Goal: Information Seeking & Learning: Learn about a topic

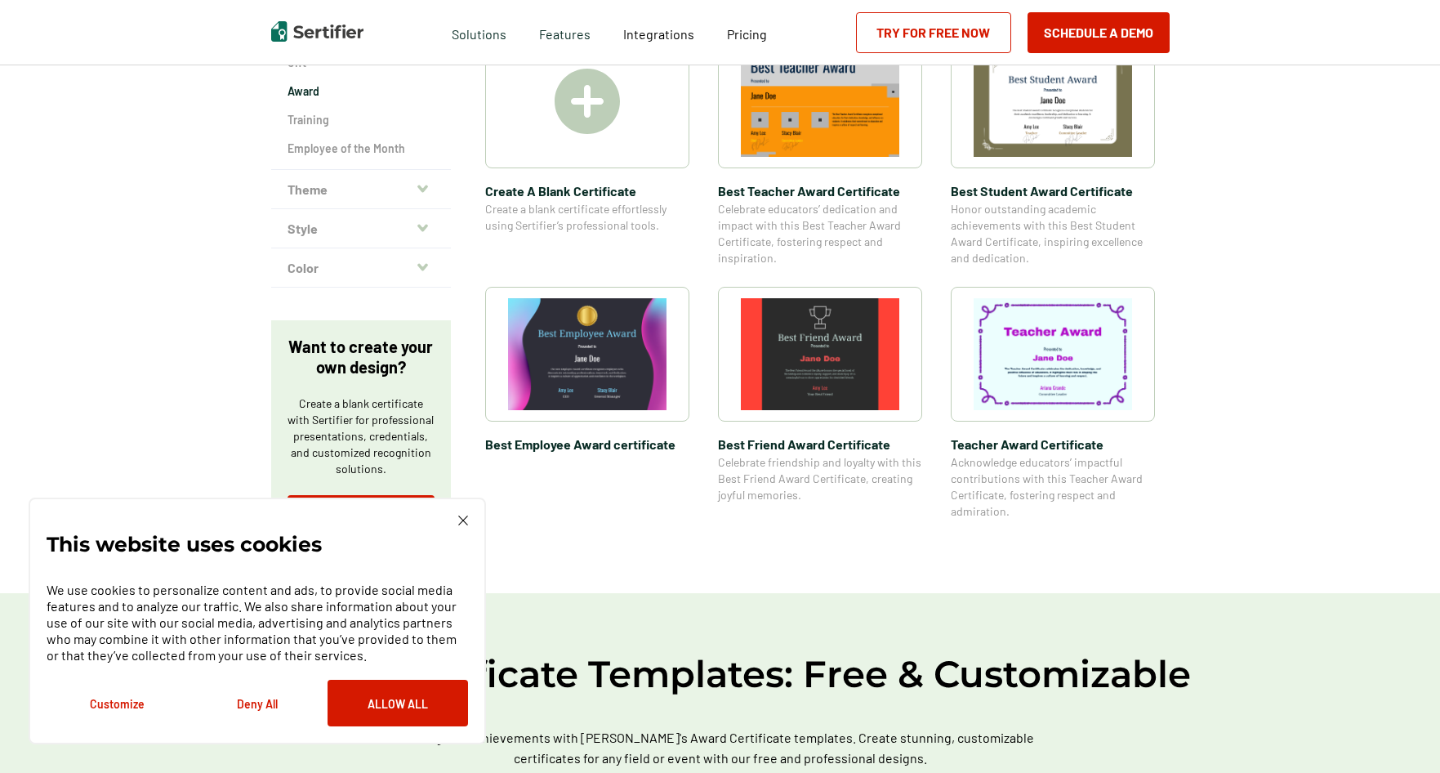
scroll to position [245, 0]
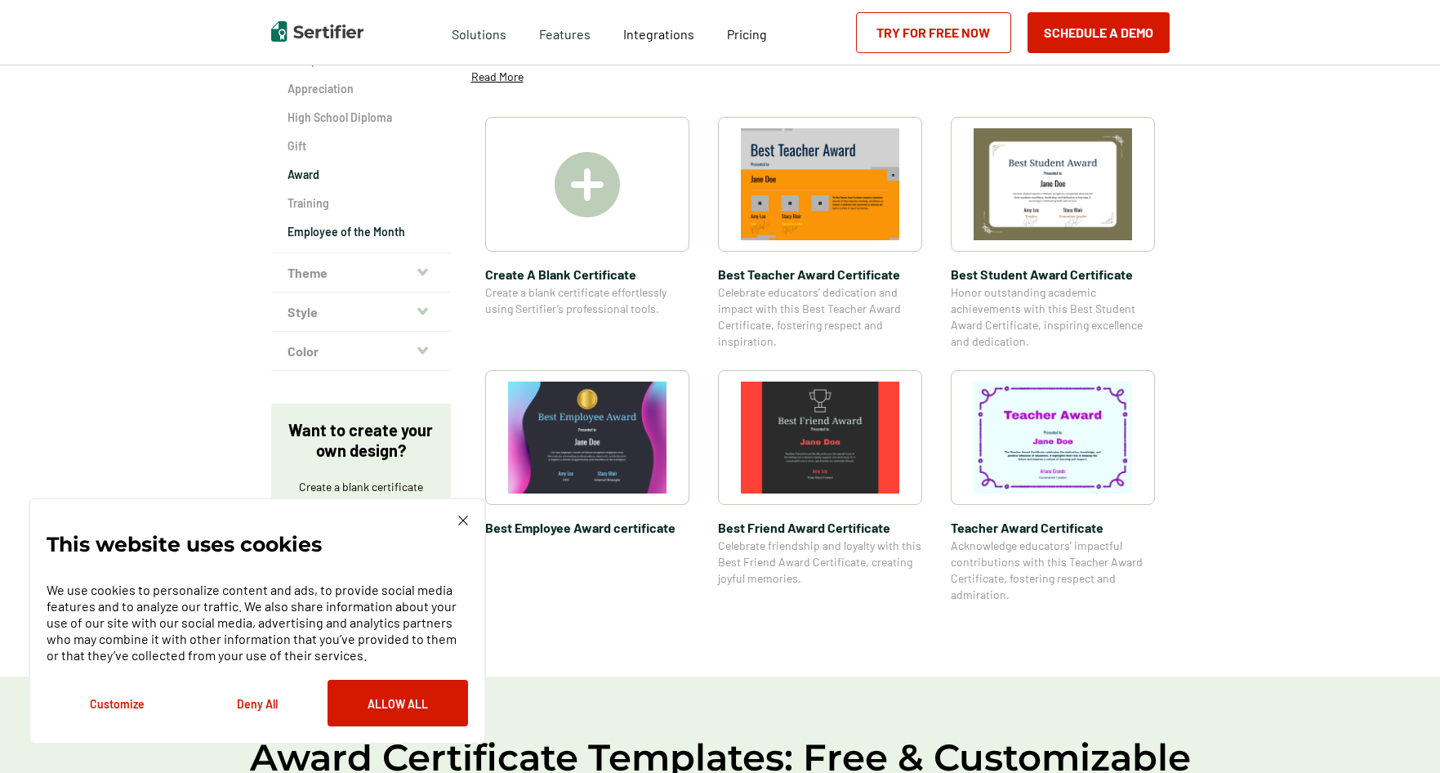
click at [338, 229] on h2 "Employee of the Month" at bounding box center [360, 232] width 147 height 16
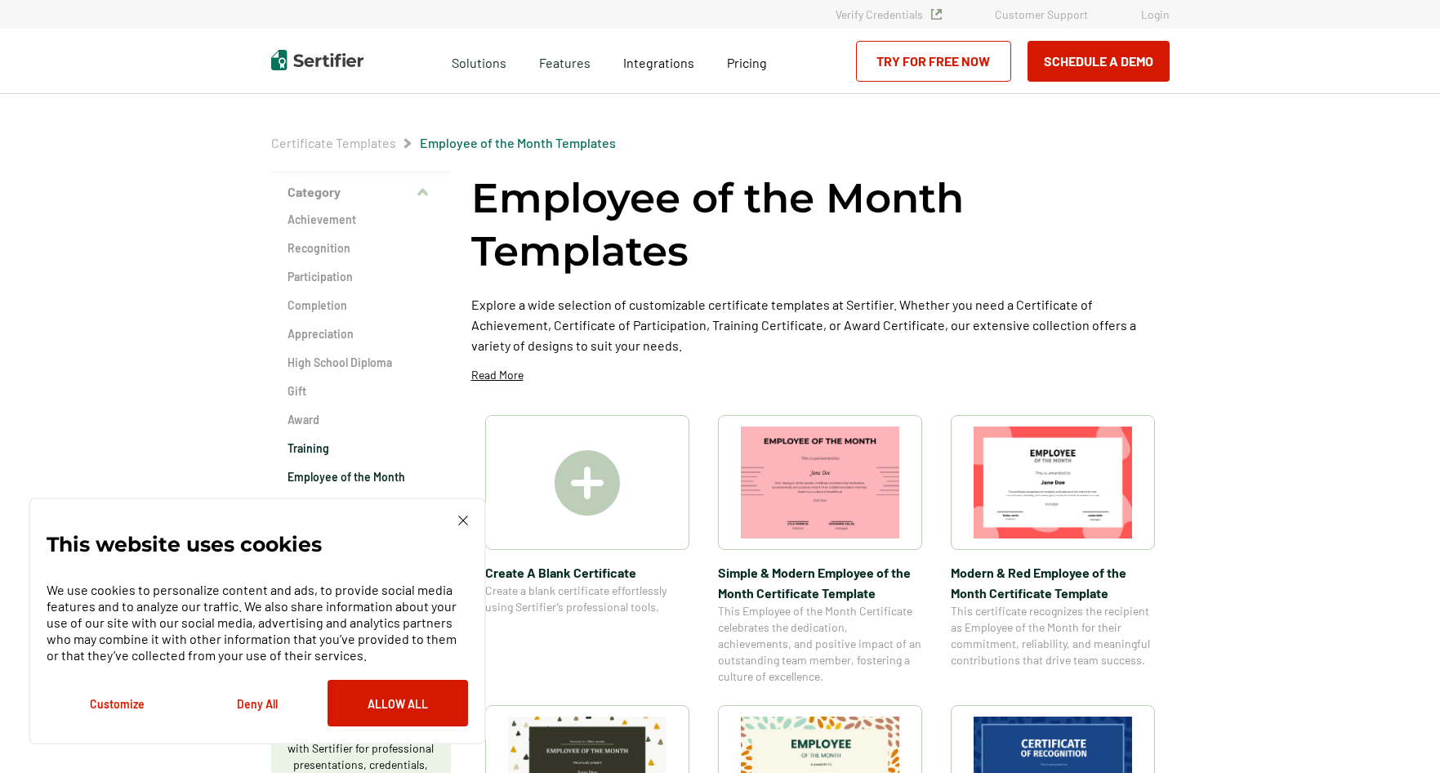
click at [313, 455] on h2 "Training" at bounding box center [360, 448] width 147 height 16
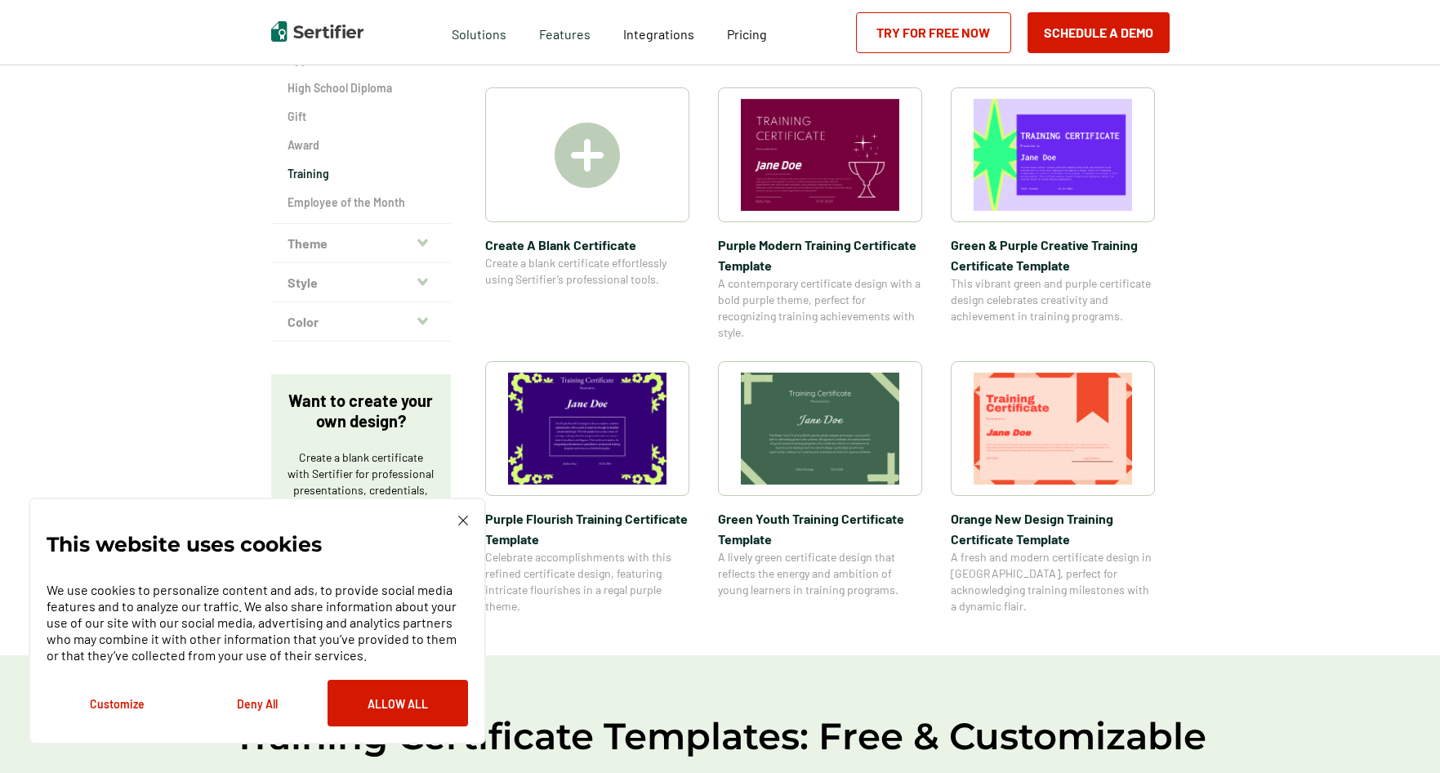
scroll to position [245, 0]
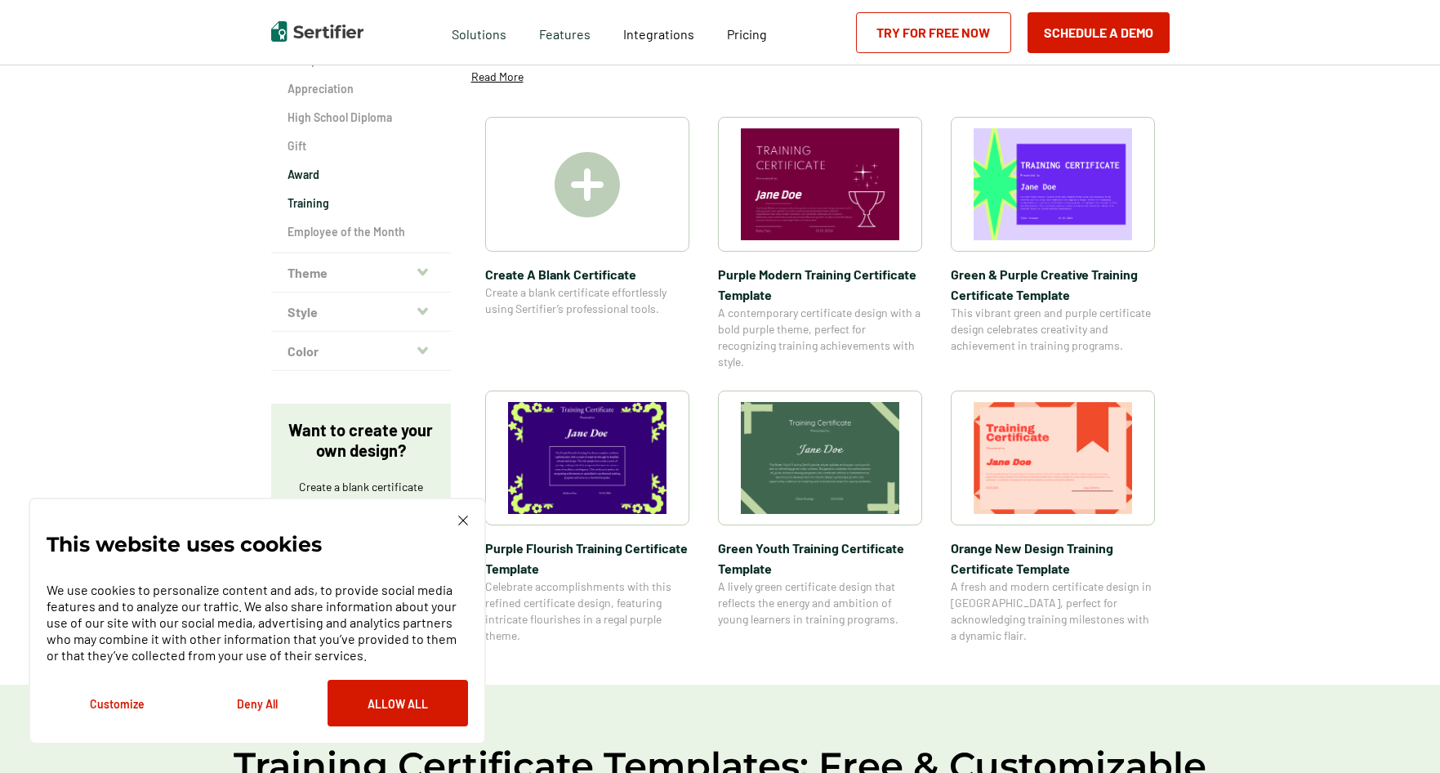
click at [313, 176] on h2 "Award" at bounding box center [360, 175] width 147 height 16
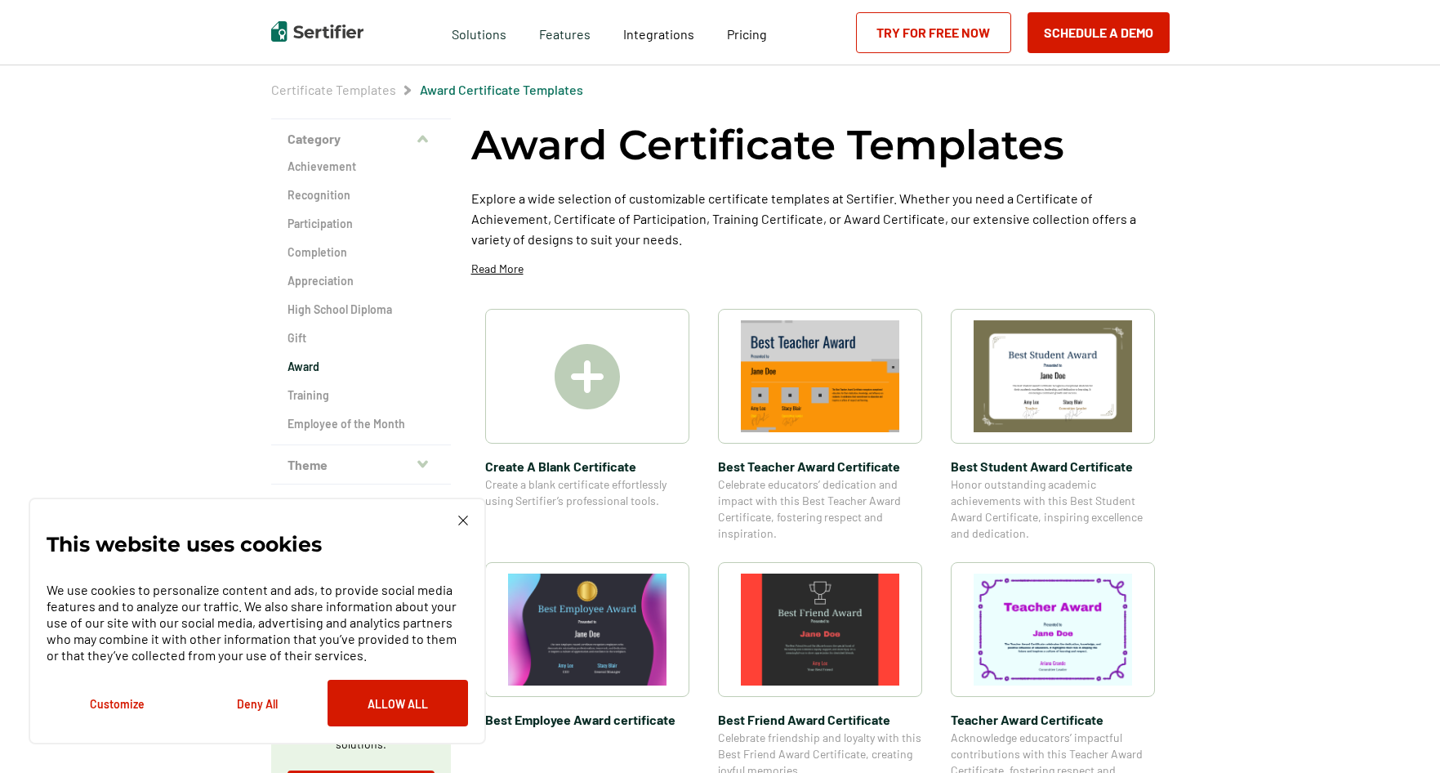
scroll to position [82, 0]
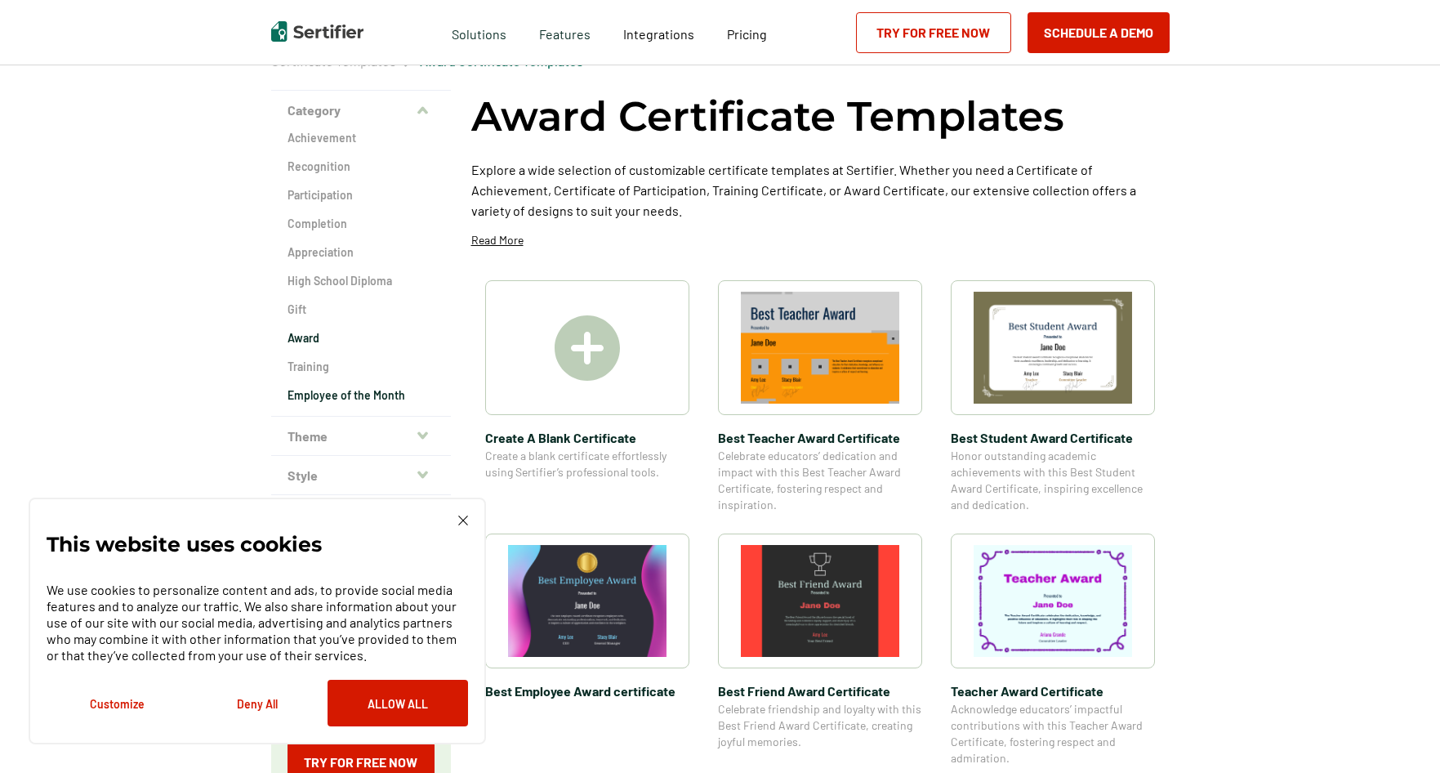
click at [334, 394] on h2 "Employee of the Month" at bounding box center [360, 395] width 147 height 16
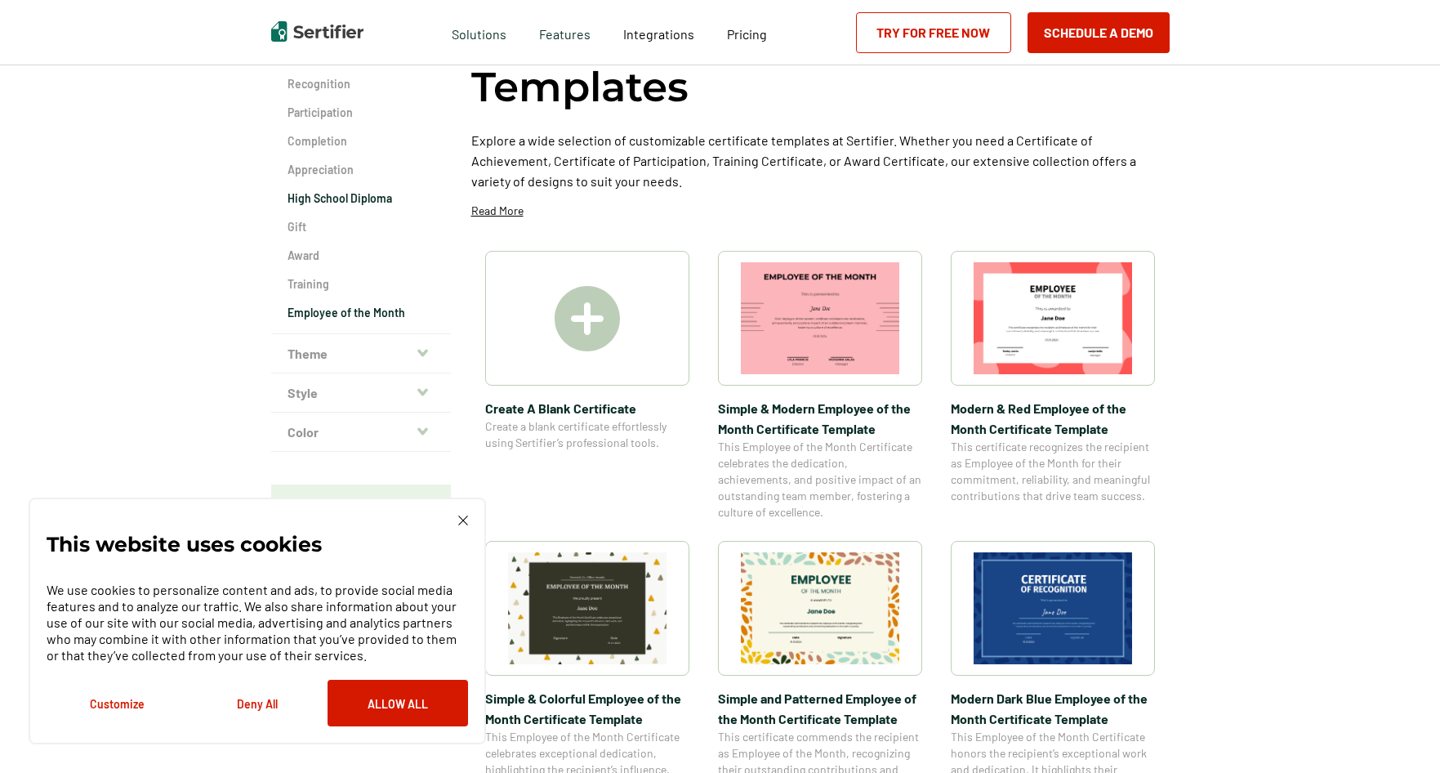
scroll to position [163, 0]
click at [305, 86] on h2 "Recognition" at bounding box center [360, 85] width 147 height 16
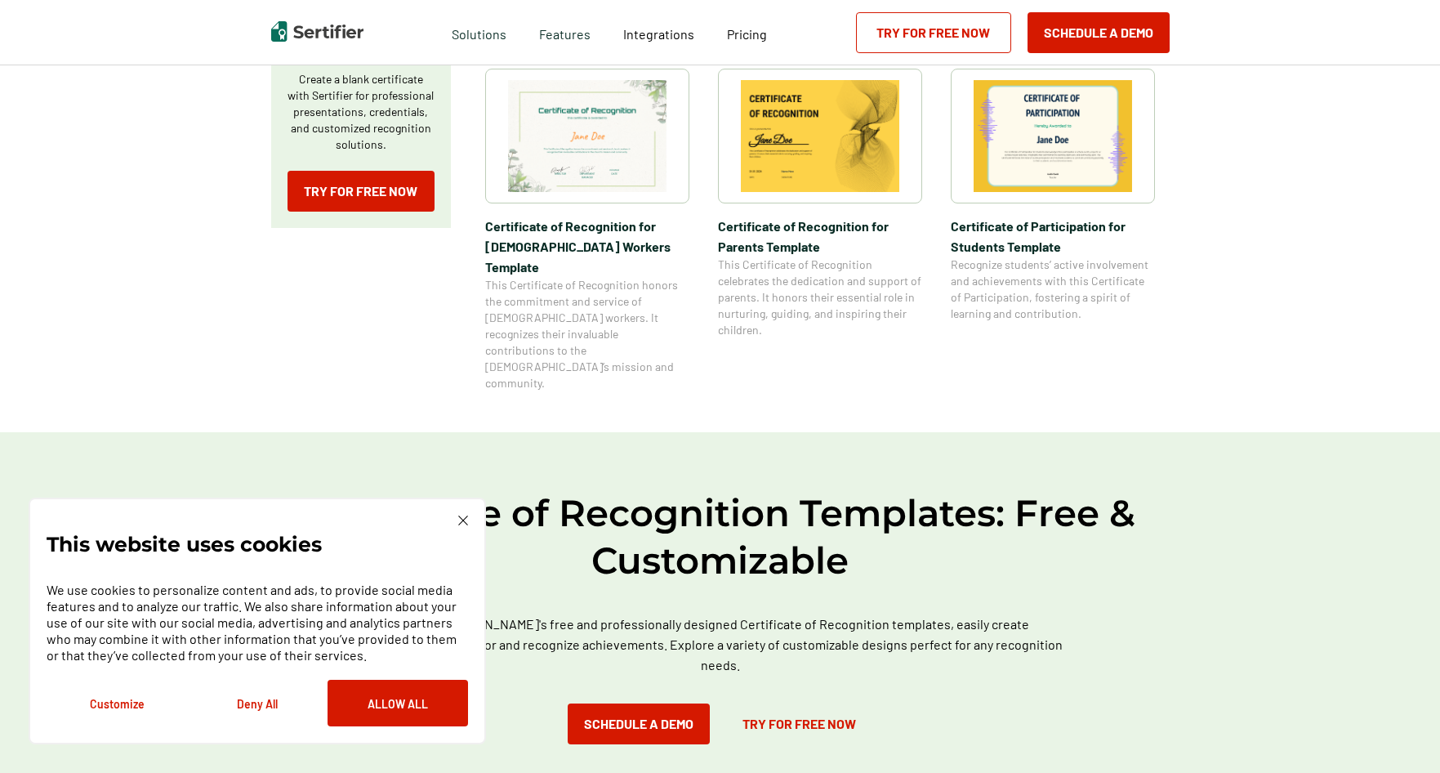
scroll to position [653, 0]
click at [398, 704] on button "Allow All" at bounding box center [397, 702] width 140 height 47
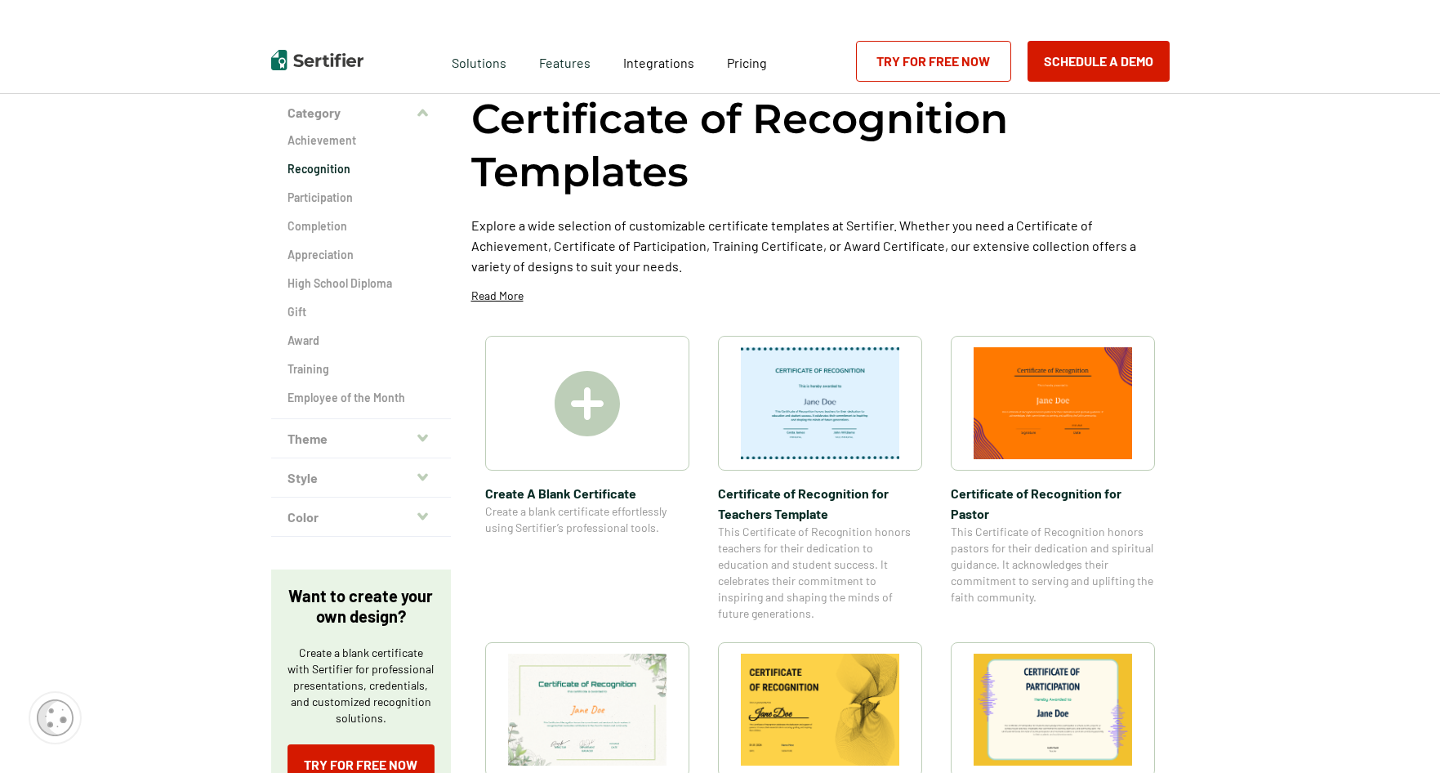
scroll to position [0, 0]
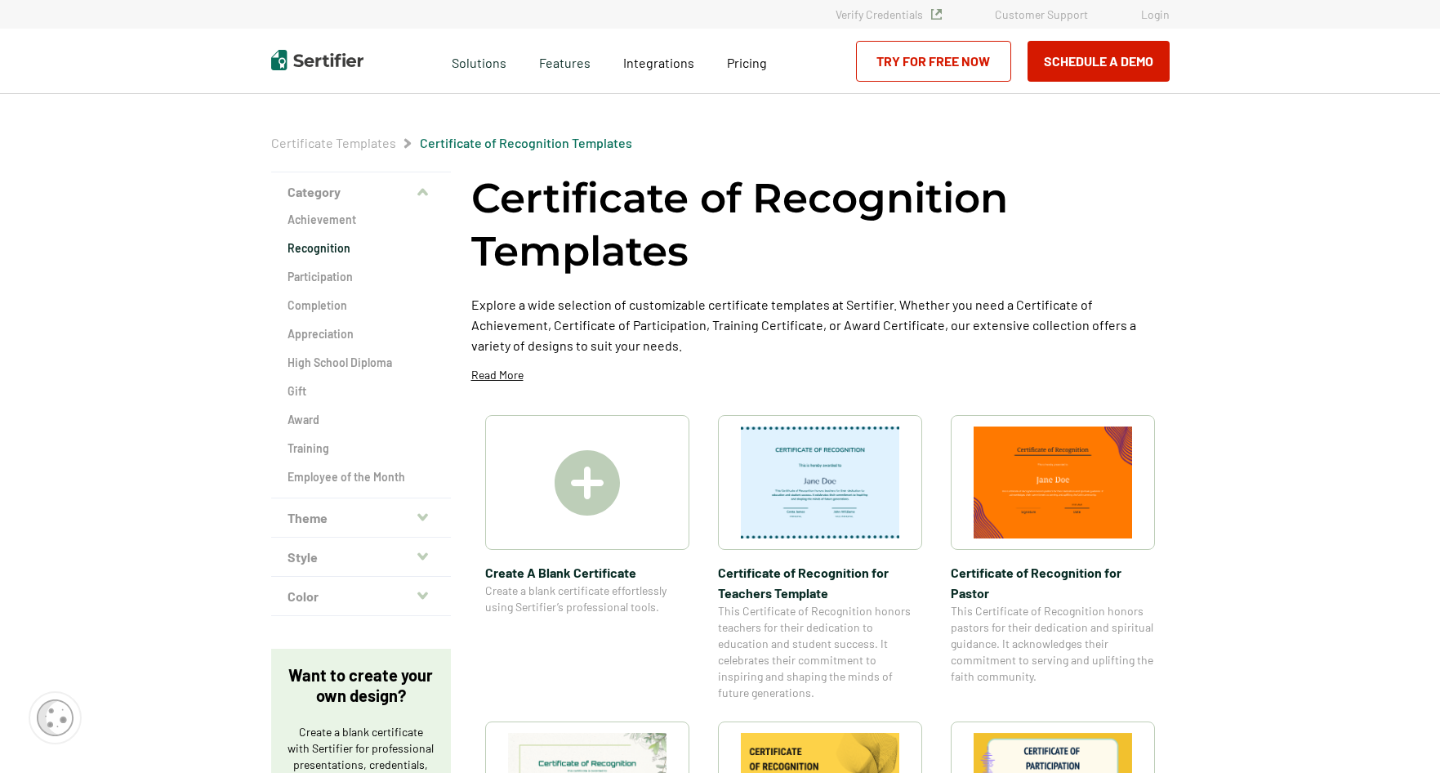
click at [341, 149] on link "Certificate Templates" at bounding box center [333, 143] width 125 height 16
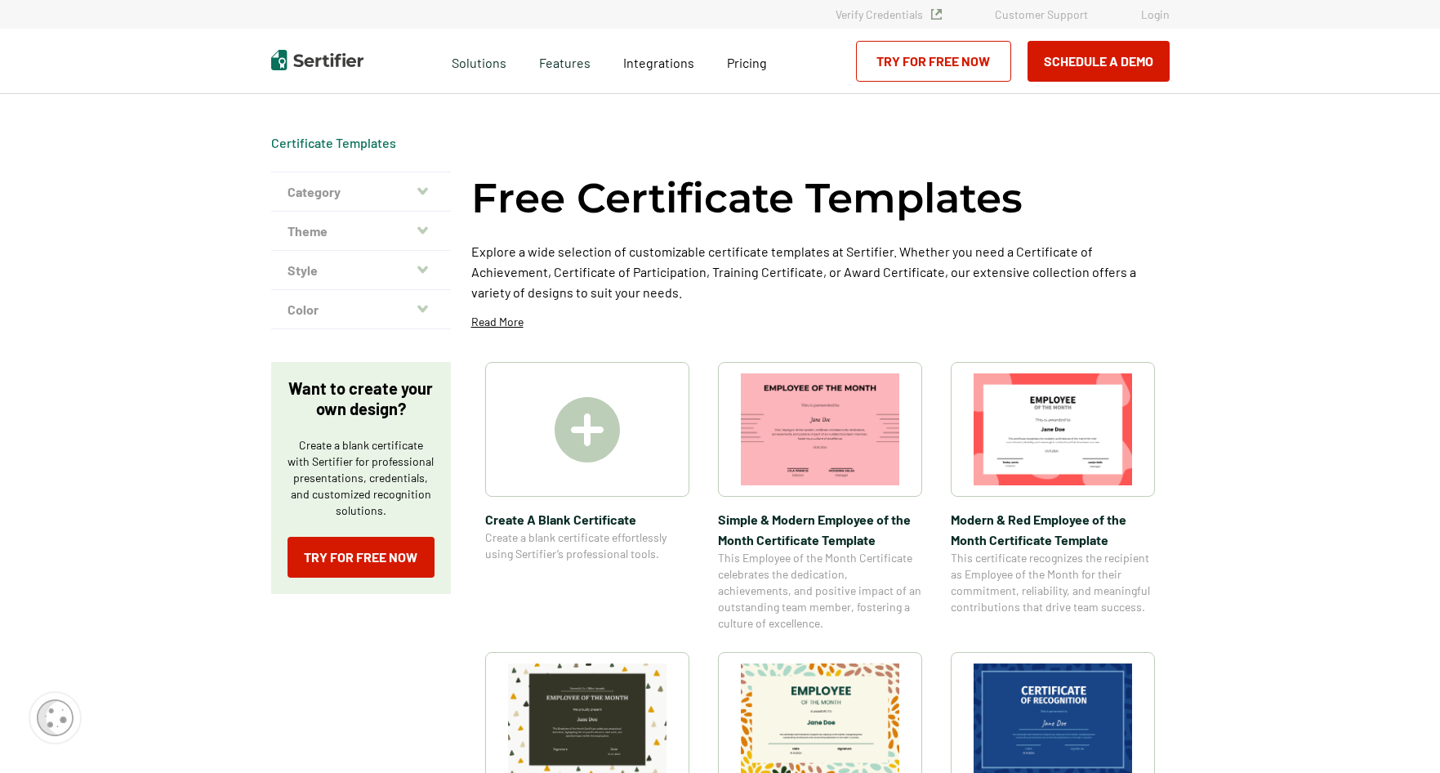
click at [314, 237] on button "Theme" at bounding box center [361, 230] width 180 height 39
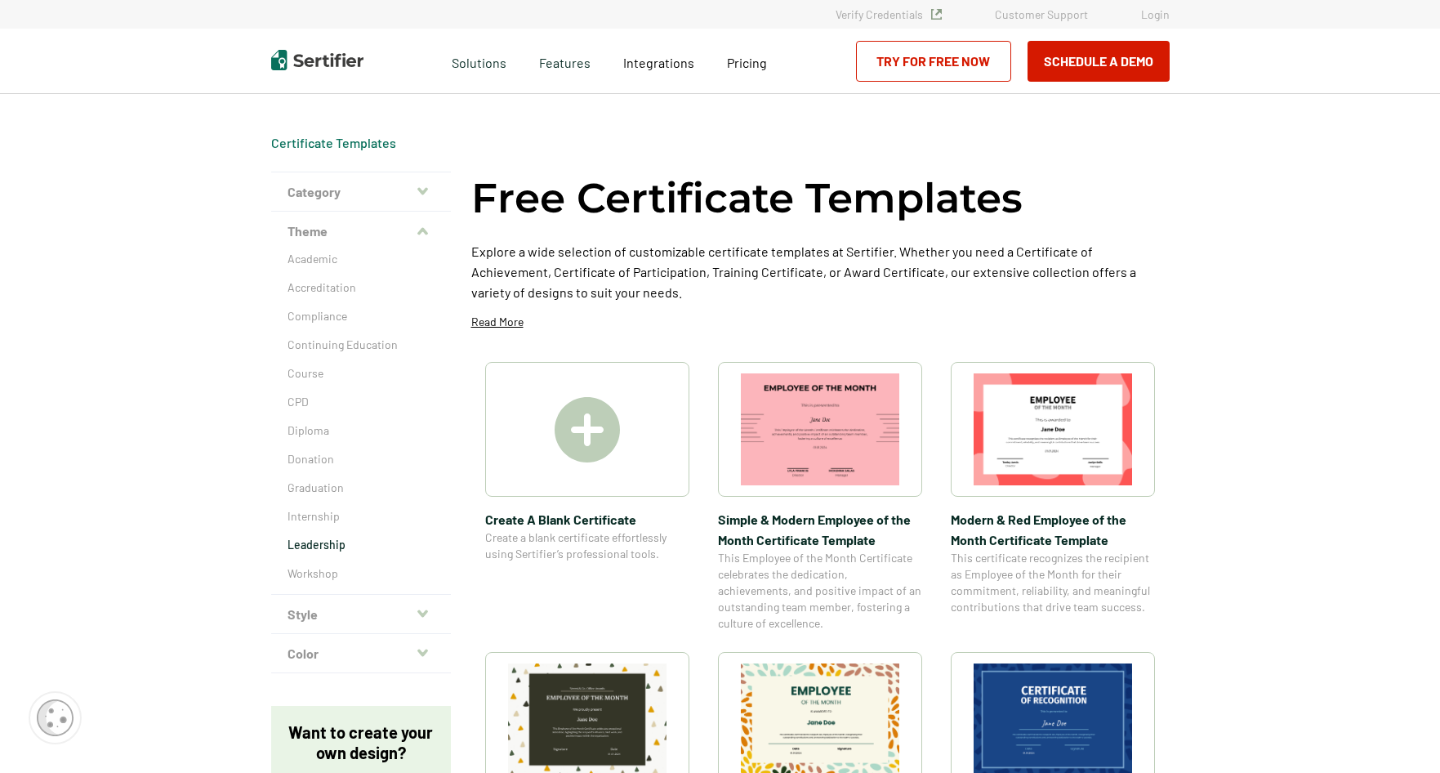
click at [314, 548] on p "Leadership" at bounding box center [360, 545] width 147 height 16
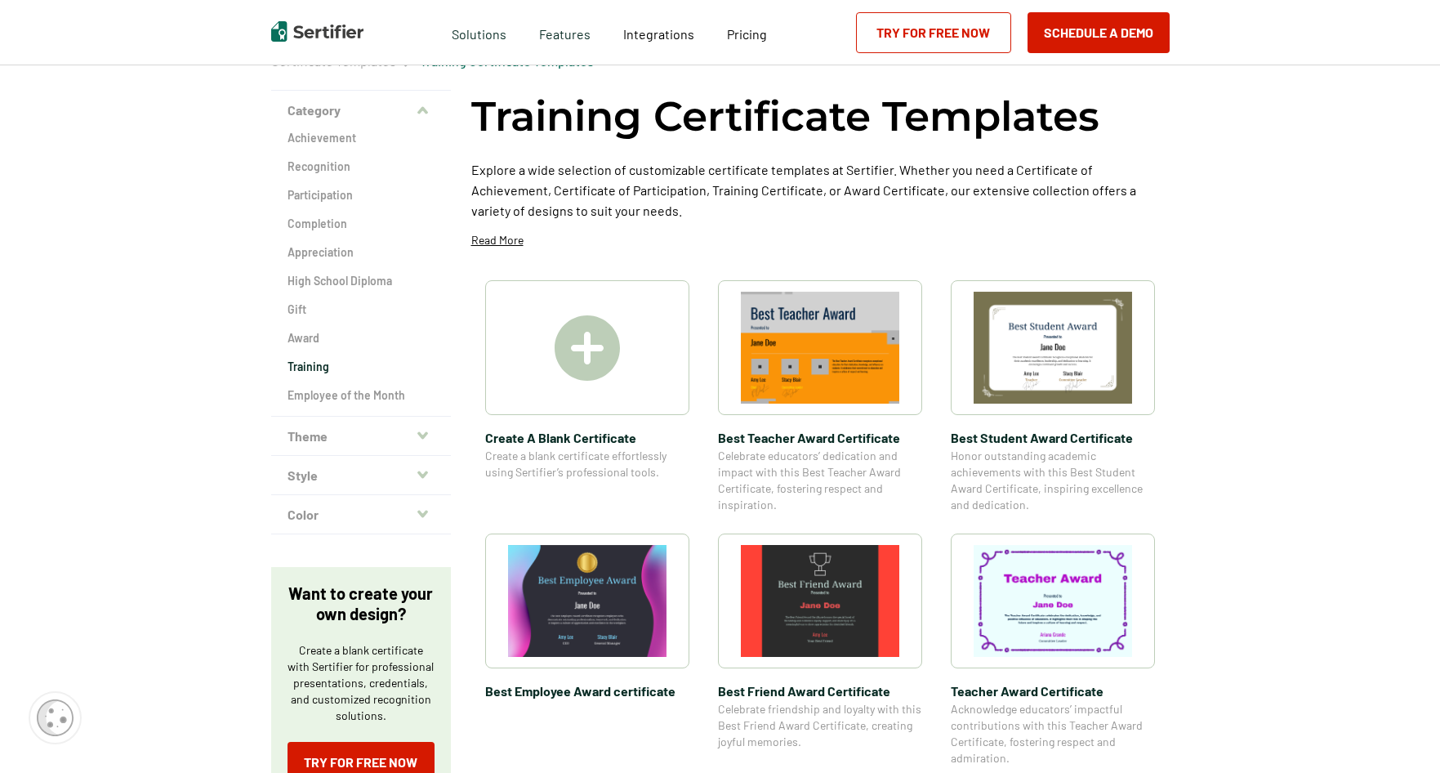
scroll to position [245, 0]
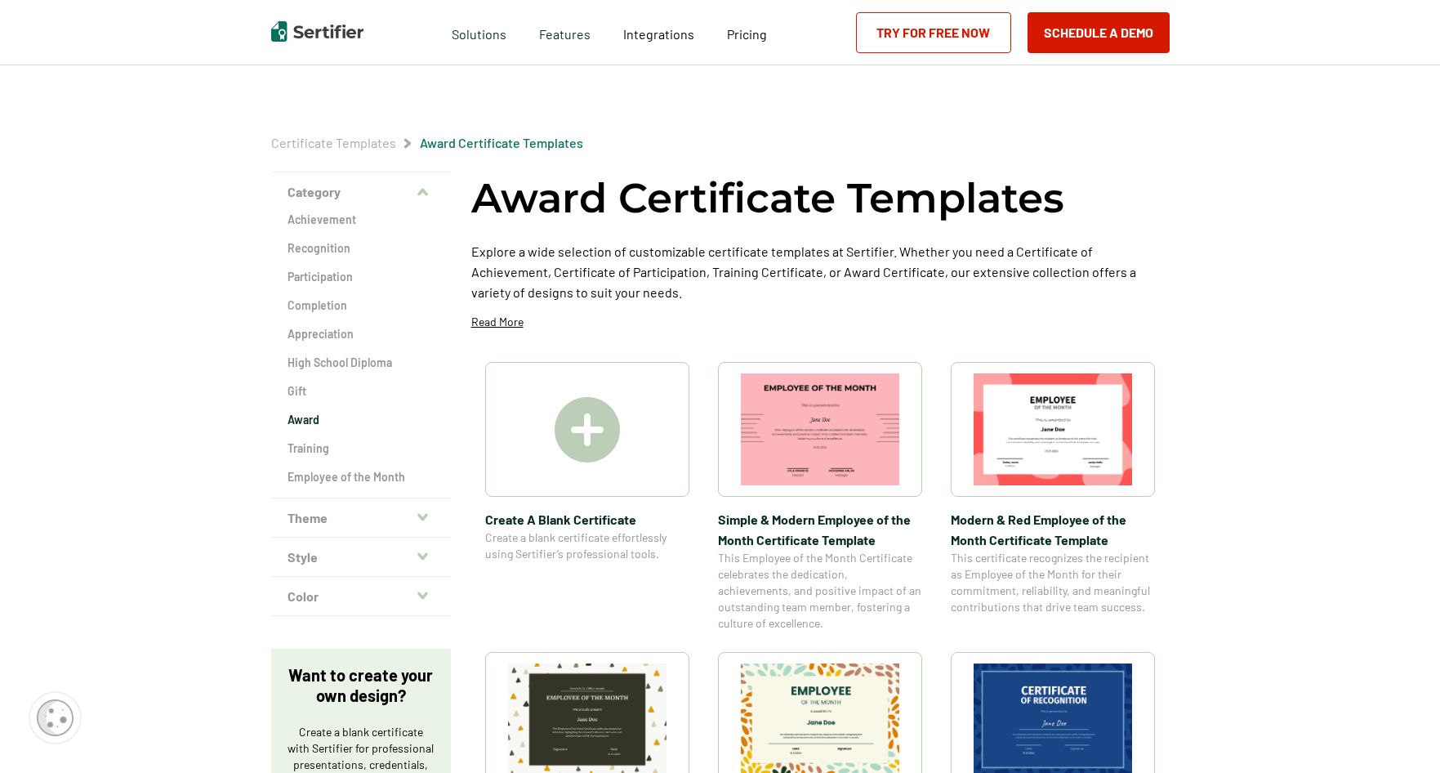
scroll to position [245, 0]
